Goal: Task Accomplishment & Management: Manage account settings

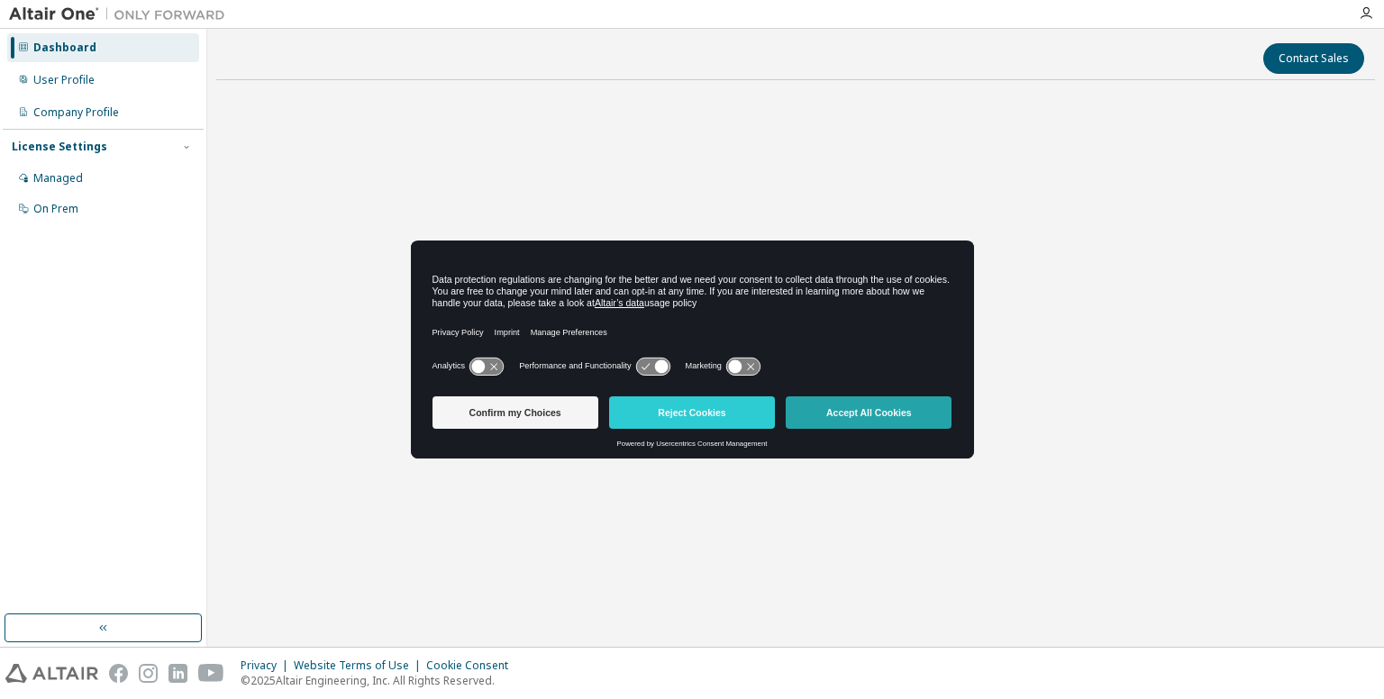
click at [855, 412] on button "Accept All Cookies" at bounding box center [869, 412] width 166 height 32
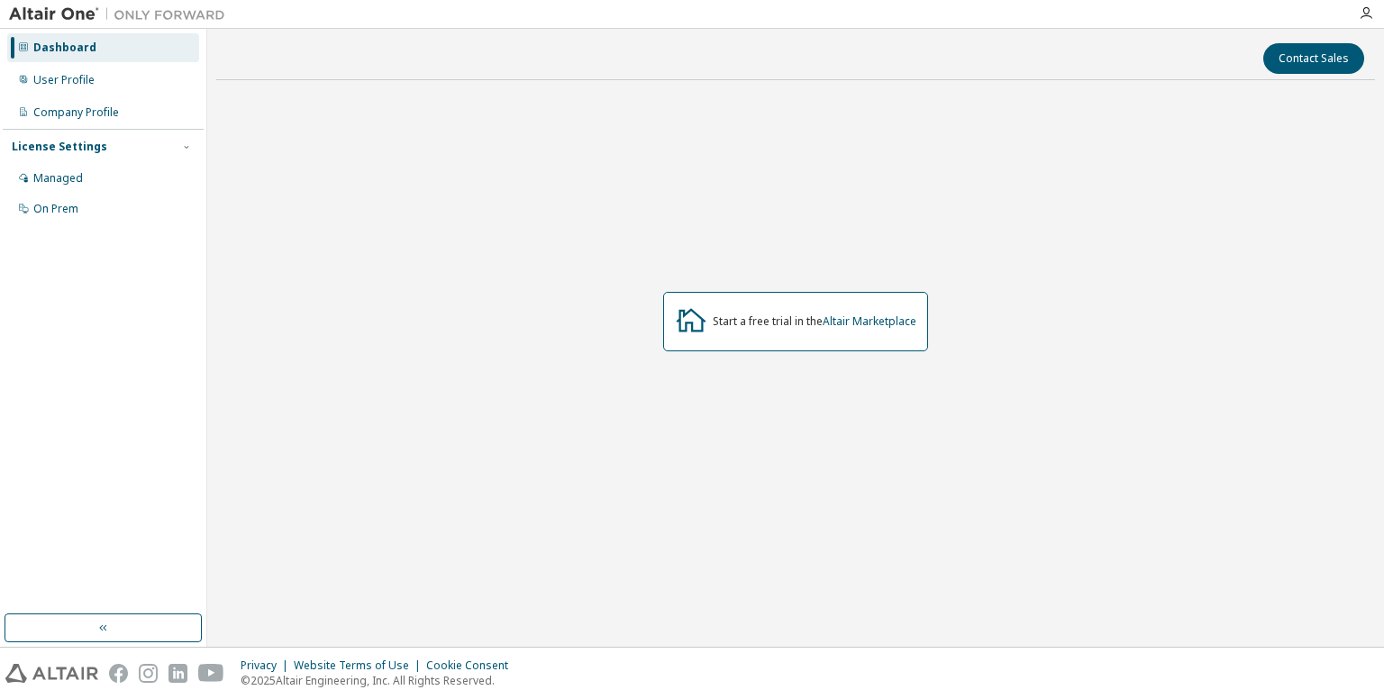
click at [135, 95] on div "Dashboard User Profile Company Profile License Settings Managed On Prem" at bounding box center [103, 129] width 201 height 194
click at [124, 90] on div "User Profile" at bounding box center [103, 80] width 192 height 29
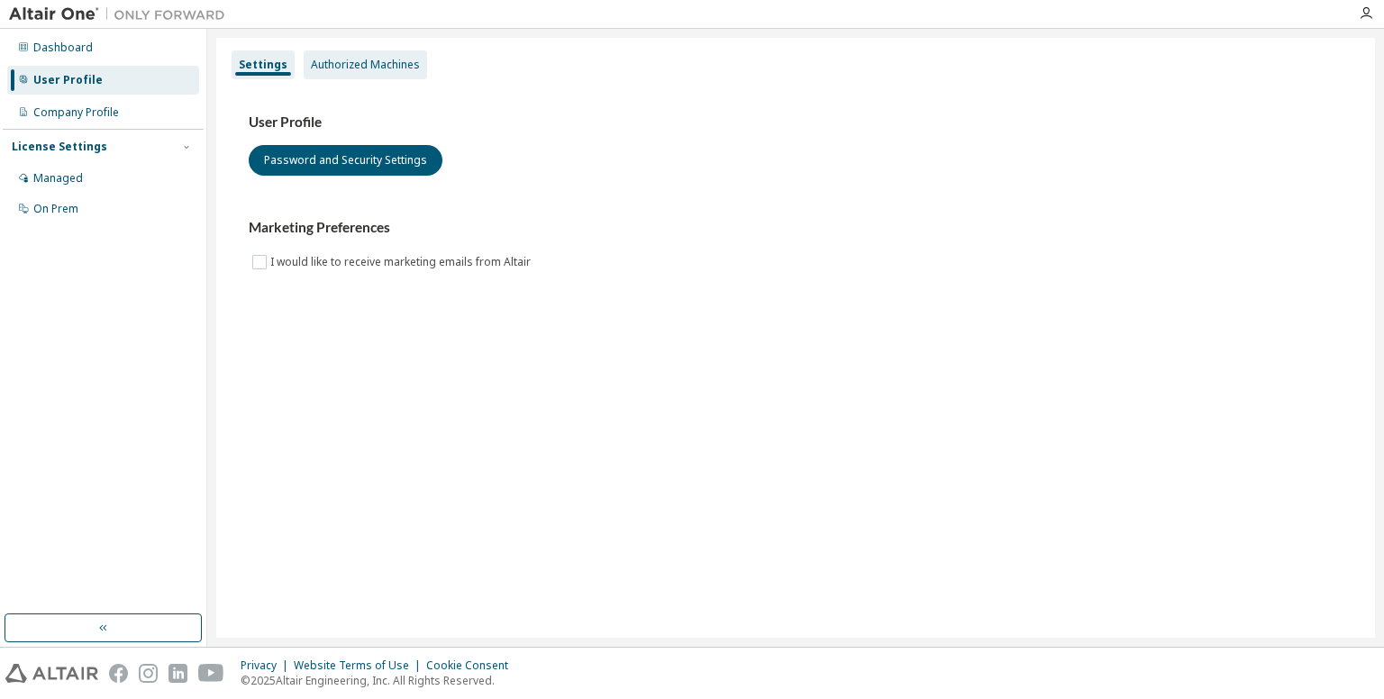
click at [349, 76] on div "Authorized Machines" at bounding box center [365, 64] width 123 height 29
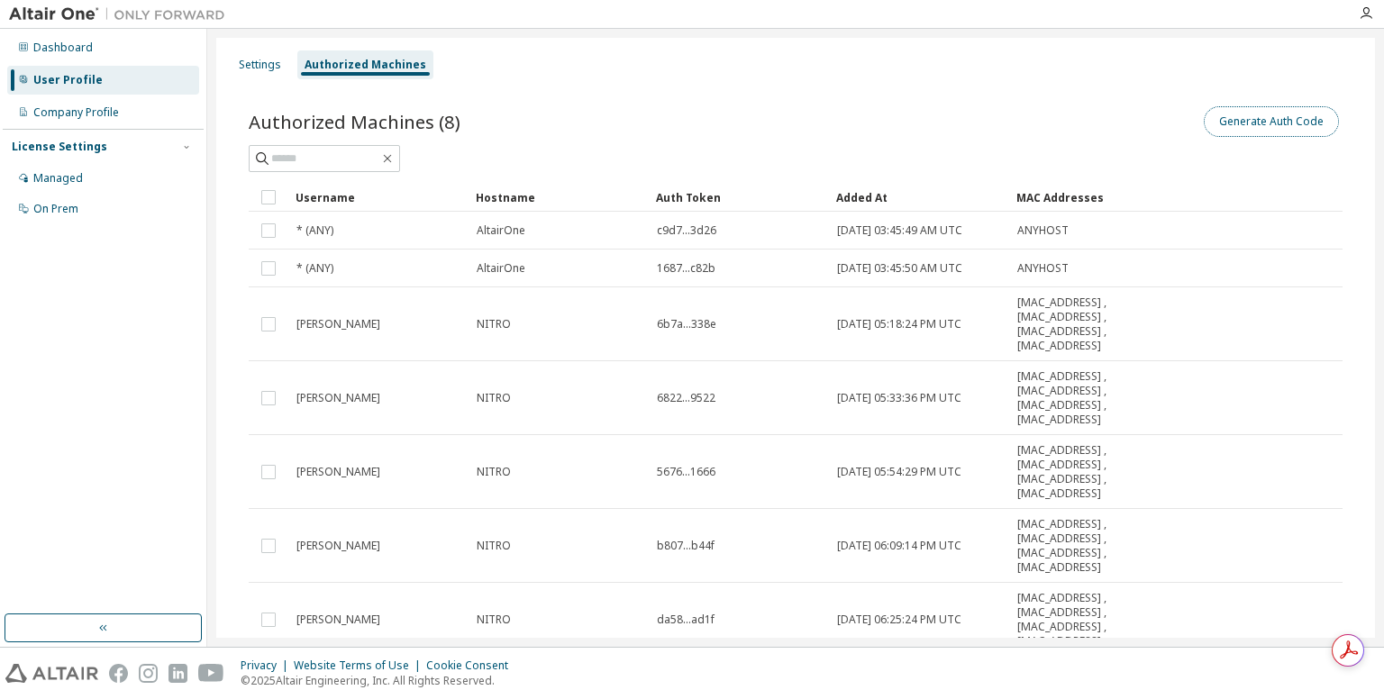
click at [1264, 126] on button "Generate Auth Code" at bounding box center [1271, 121] width 135 height 31
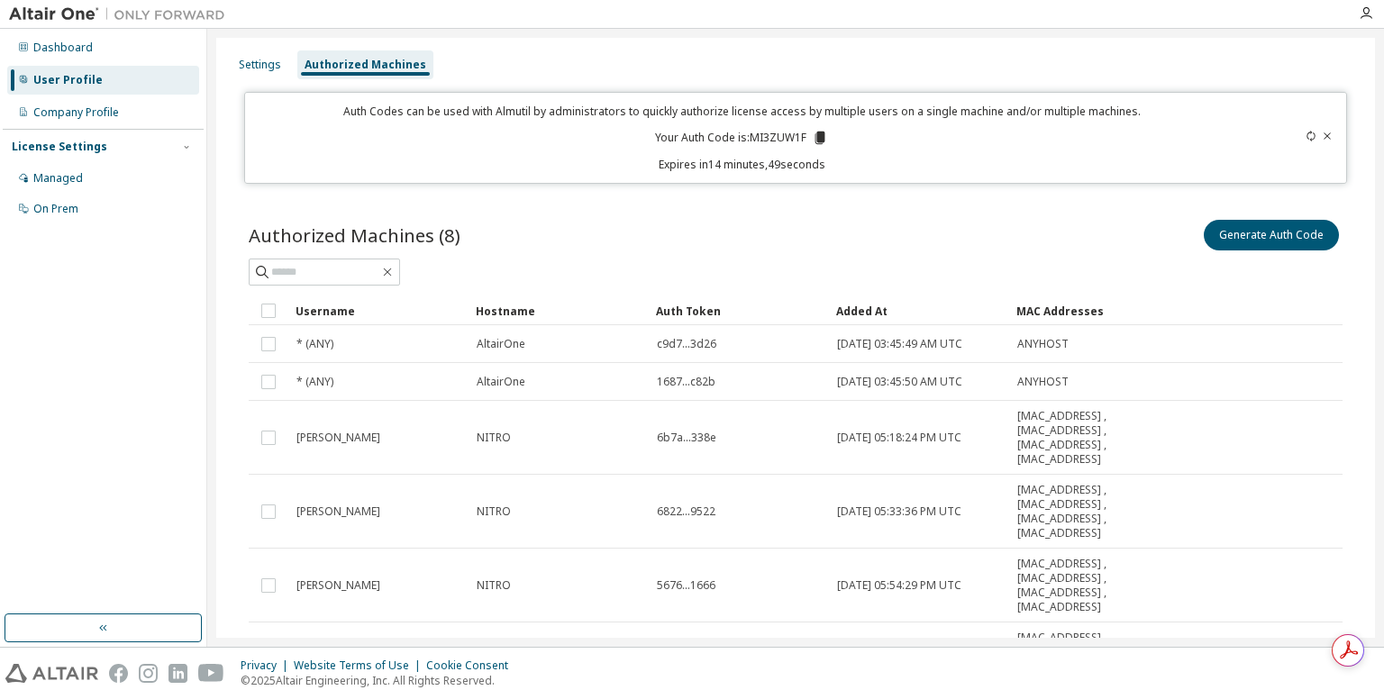
click at [815, 140] on icon at bounding box center [820, 138] width 10 height 13
click at [832, 214] on div "Authorized Machines (8) Generate Auth Code Clear Load Save Save As Field Operat…" at bounding box center [795, 543] width 1137 height 697
click at [83, 48] on div "Dashboard" at bounding box center [62, 48] width 59 height 14
